Goal: Transaction & Acquisition: Purchase product/service

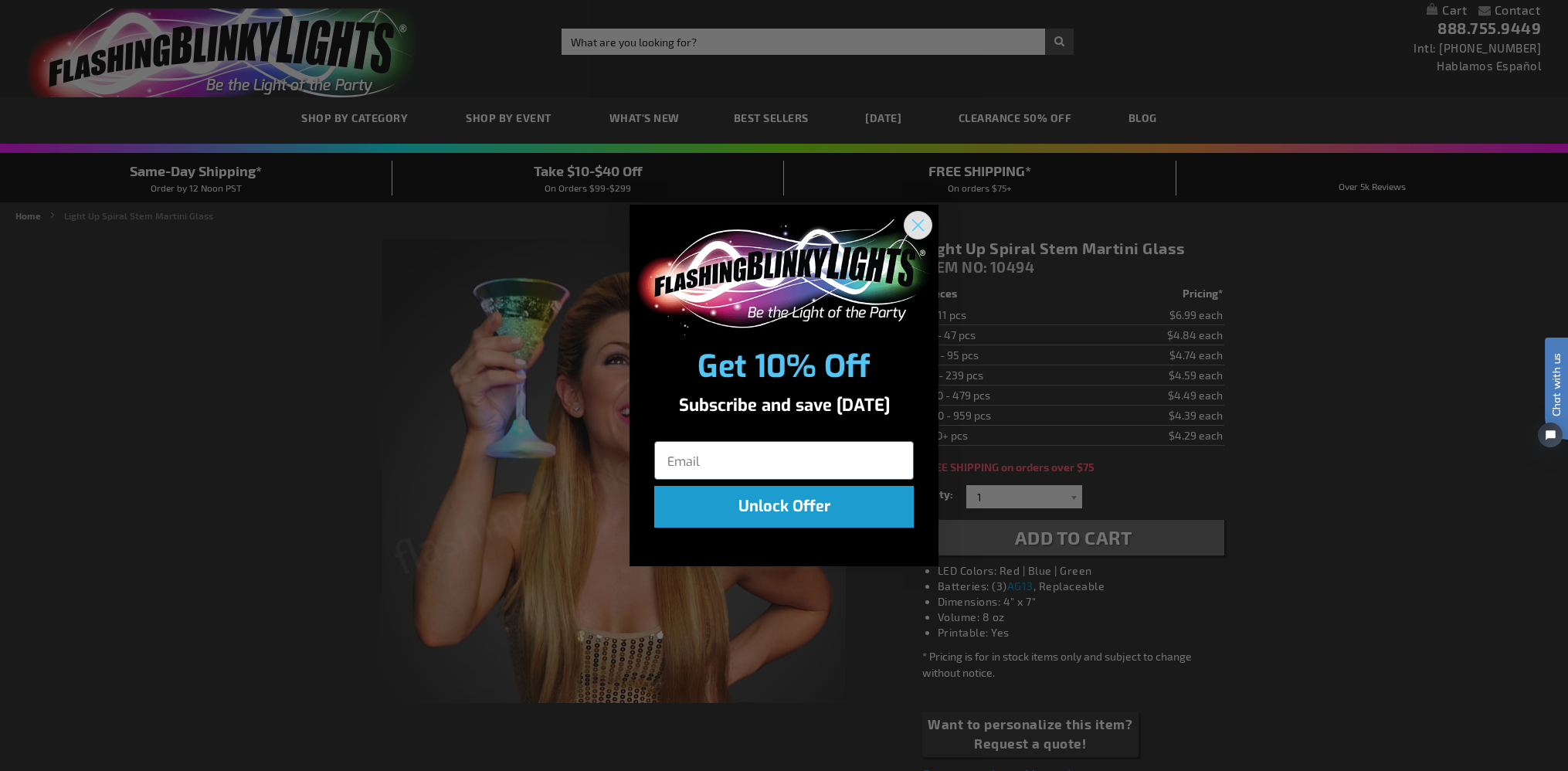
click at [928, 224] on circle "Close dialog" at bounding box center [918, 225] width 26 height 26
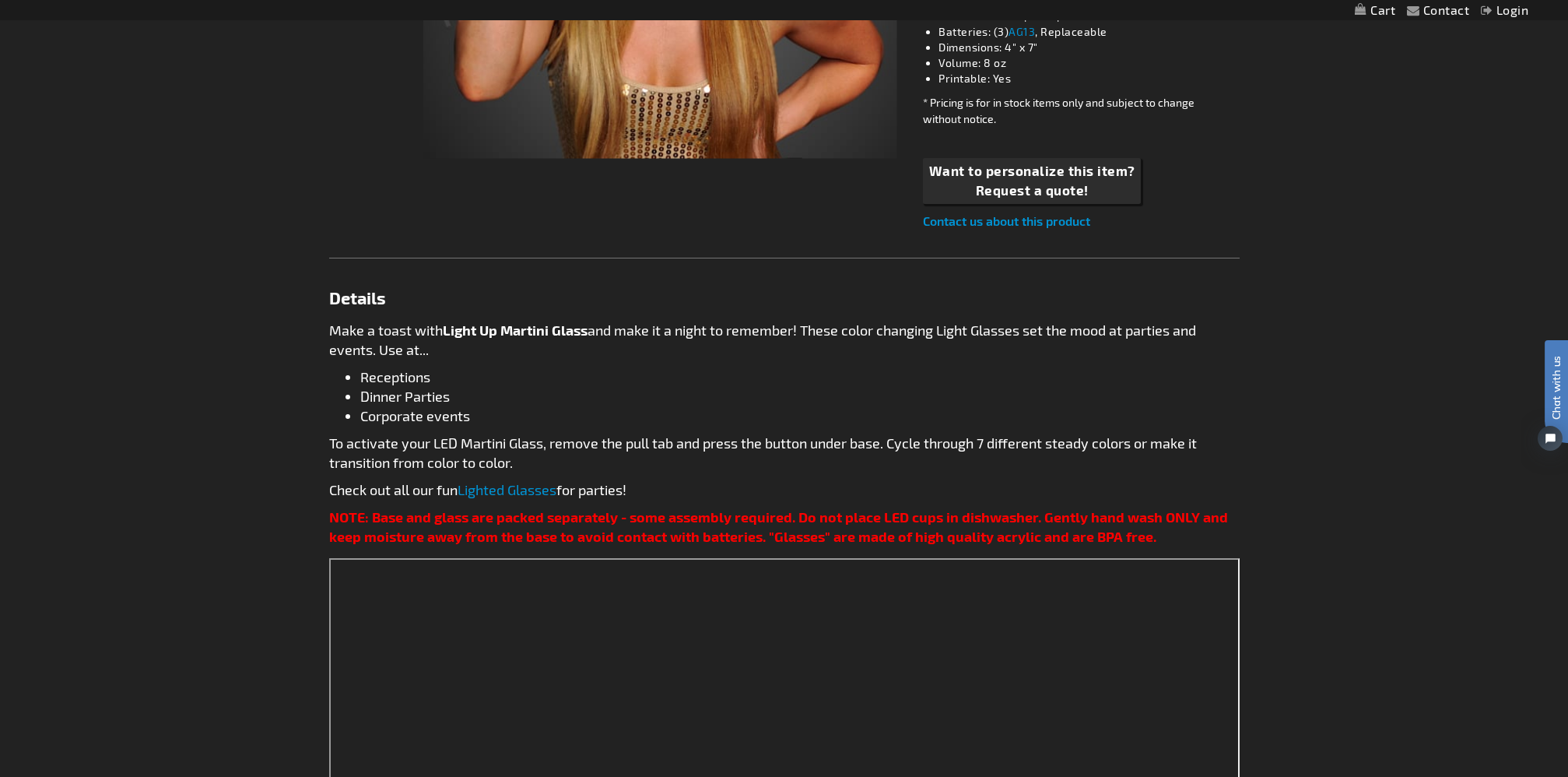
scroll to position [918, 0]
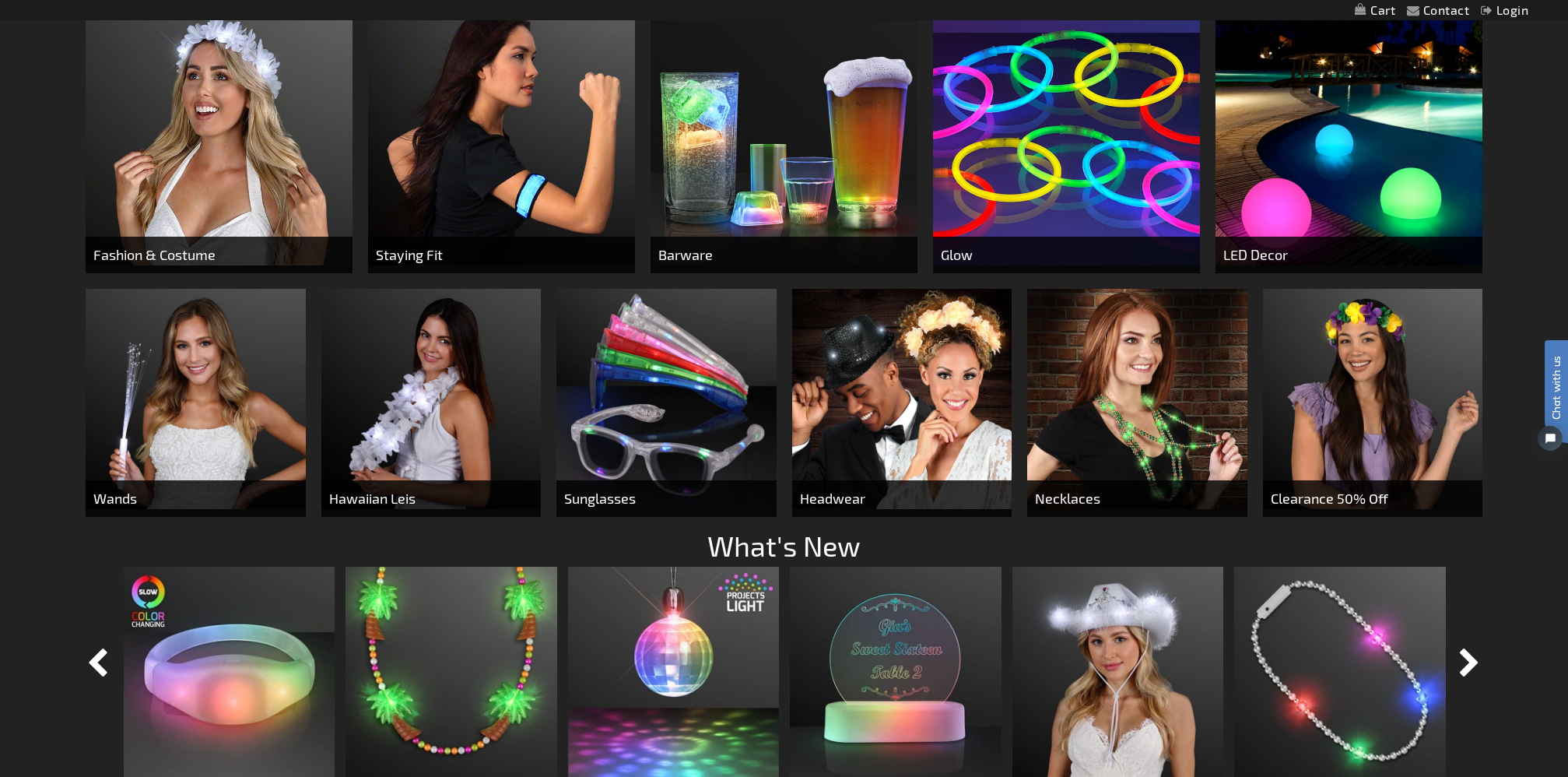
click at [892, 119] on img at bounding box center [784, 131] width 267 height 267
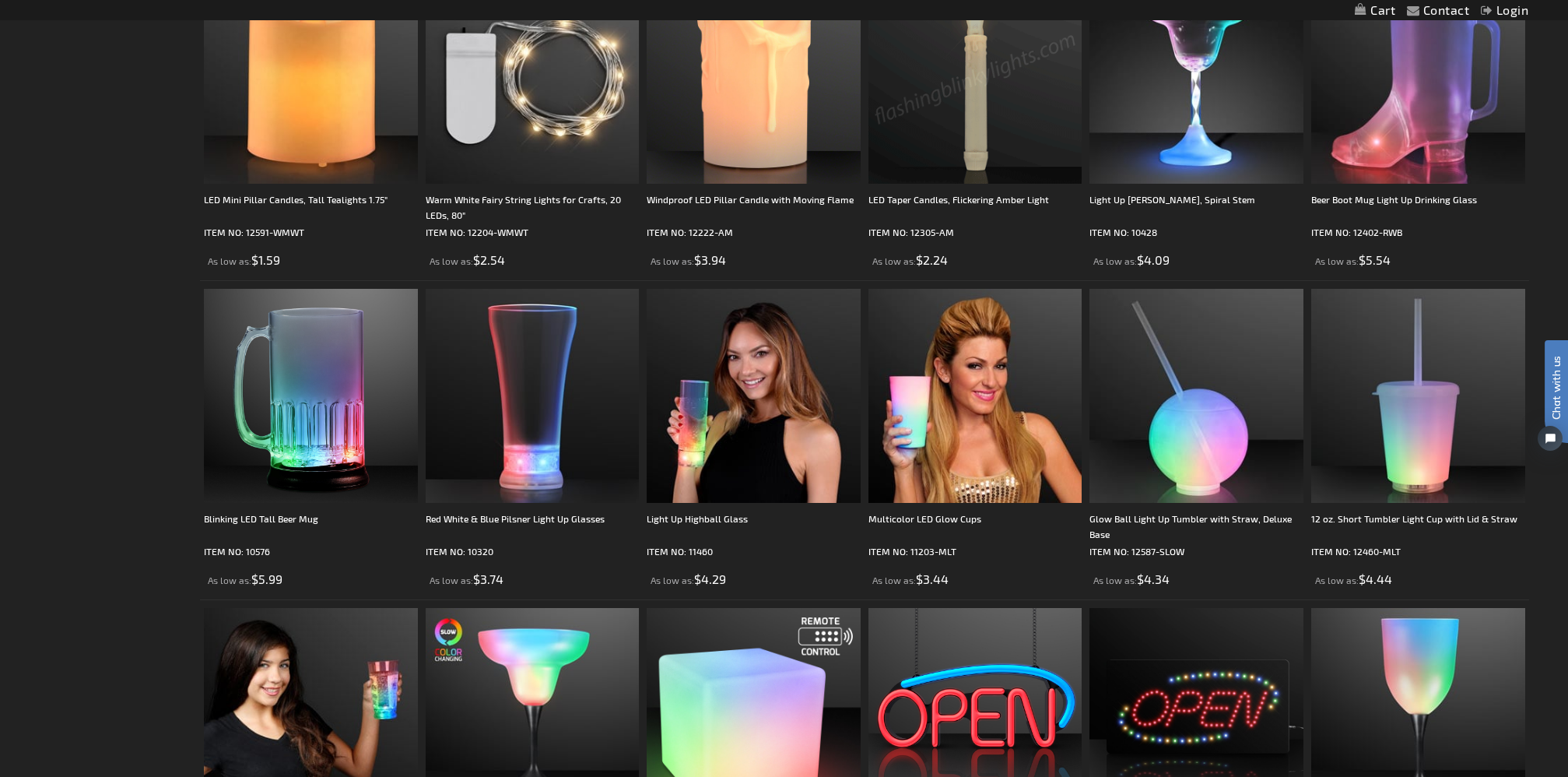
scroll to position [2345, 0]
